Goal: Task Accomplishment & Management: Use online tool/utility

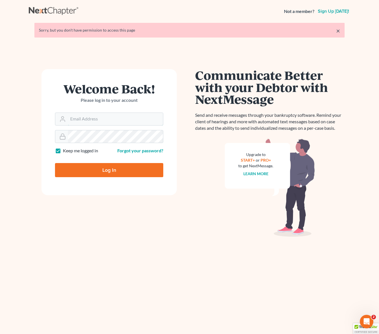
type input "[EMAIL_ADDRESS][DOMAIN_NAME]"
click at [110, 175] on input "Log In" at bounding box center [109, 170] width 108 height 14
type input "Thinking..."
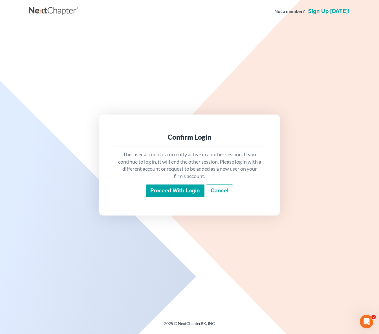
click at [157, 196] on input "Proceed with login" at bounding box center [175, 190] width 59 height 13
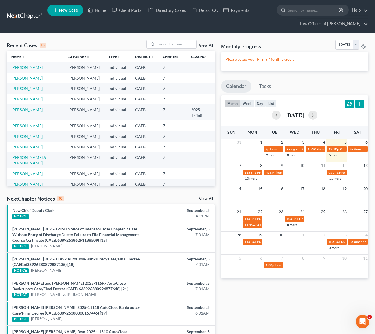
click at [51, 67] on td "[PERSON_NAME]" at bounding box center [35, 67] width 57 height 10
click at [43, 67] on link "[PERSON_NAME]" at bounding box center [26, 67] width 31 height 5
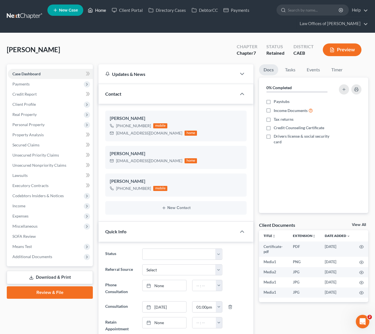
click at [96, 12] on link "Home" at bounding box center [97, 10] width 24 height 10
